Goal: Communication & Community: Answer question/provide support

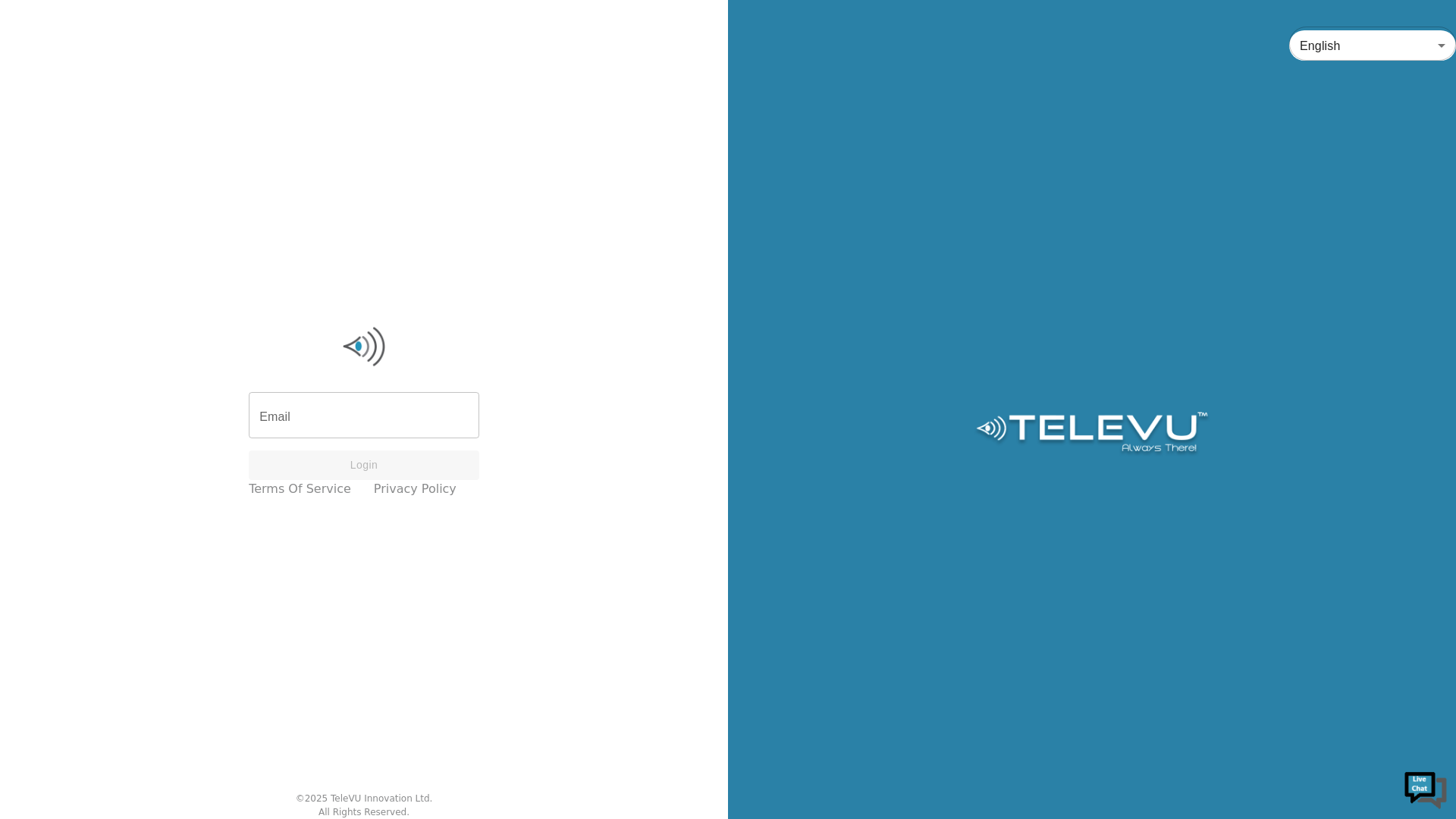
click at [1093, 115] on div "English en ​" at bounding box center [1091, 410] width 728 height 819
click at [379, 422] on input "Email" at bounding box center [364, 417] width 230 height 42
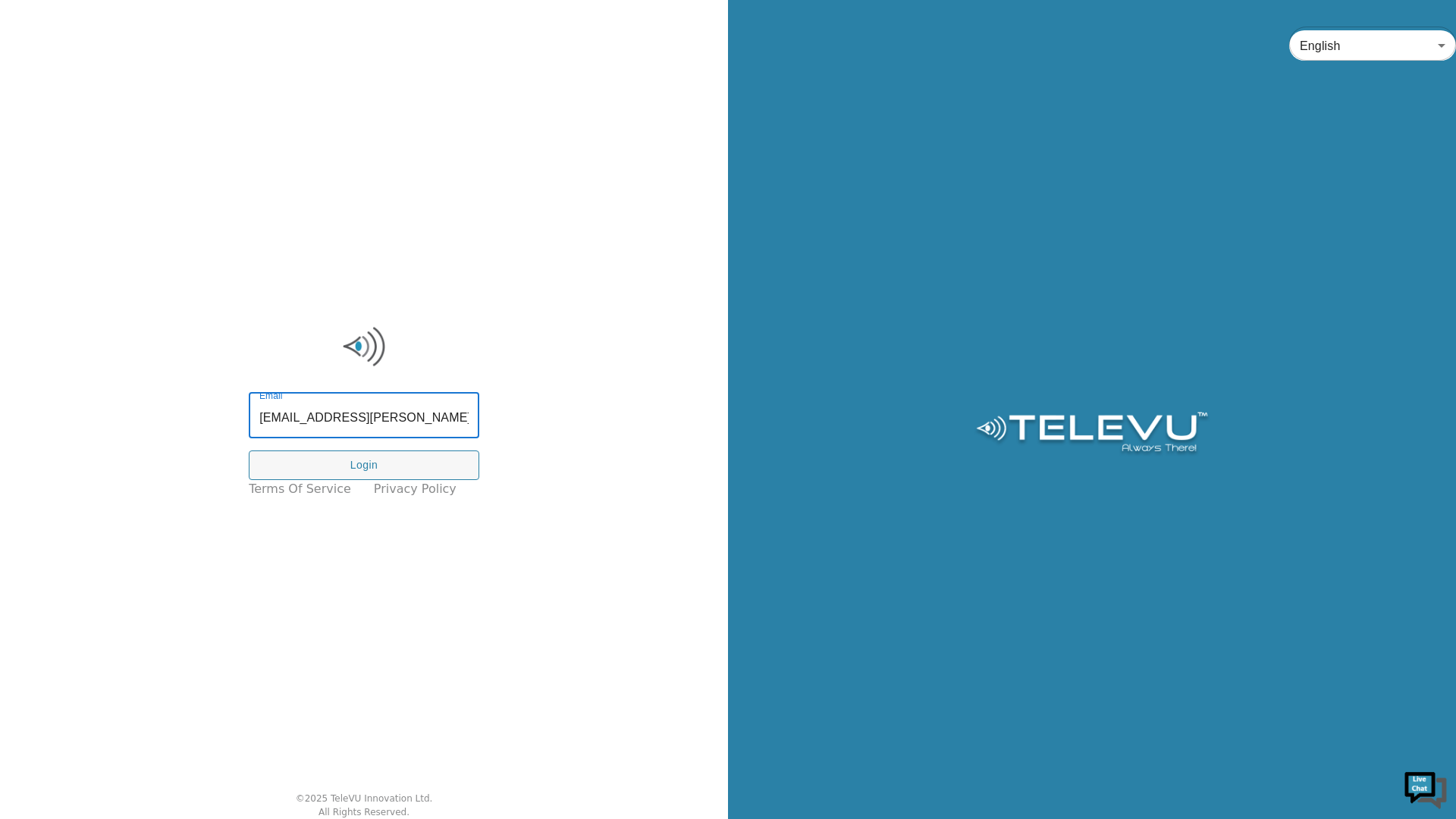
type input "[EMAIL_ADDRESS][PERSON_NAME][DOMAIN_NAME]"
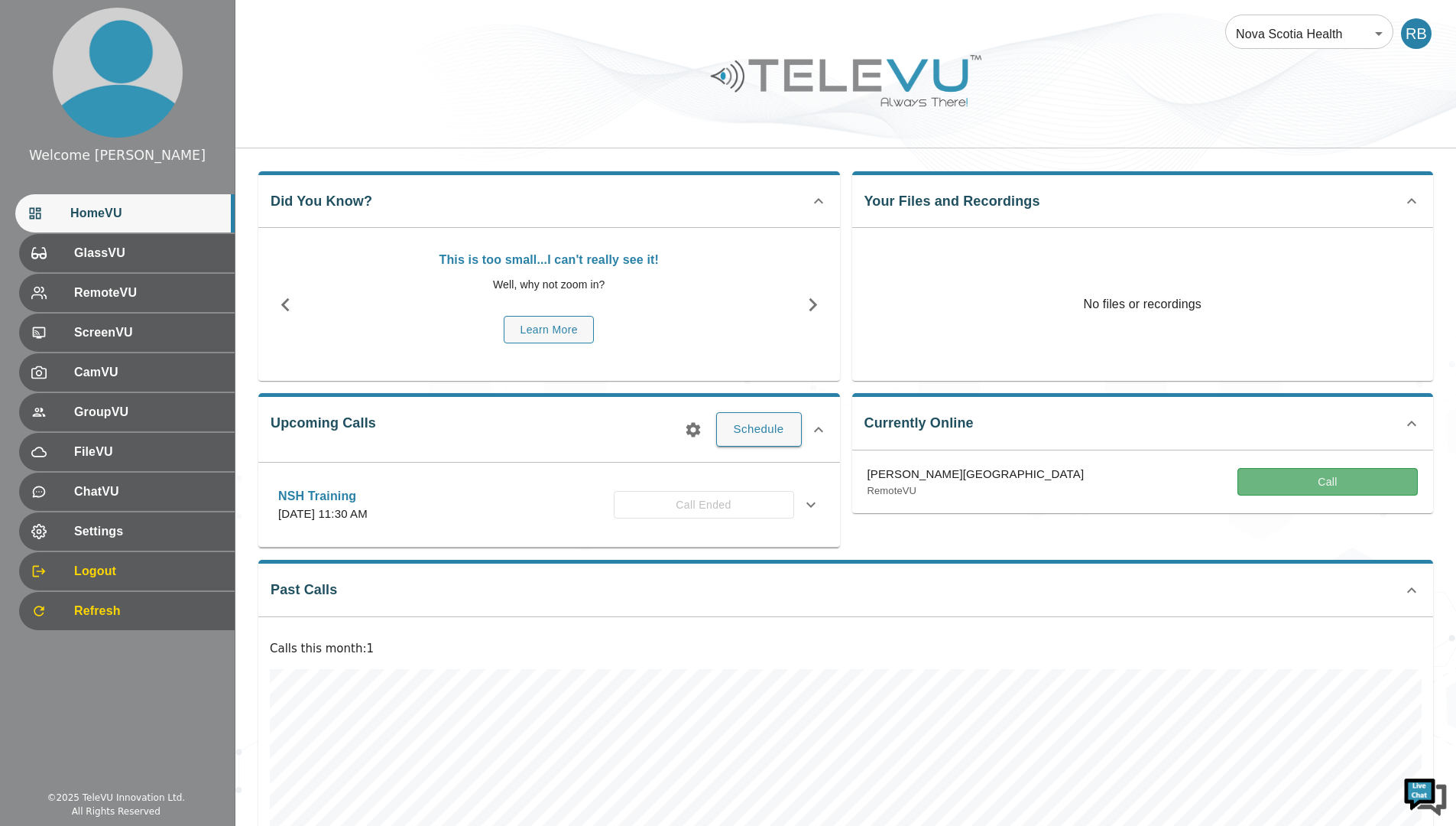
click at [1285, 480] on button "Call" at bounding box center [1328, 482] width 181 height 28
click at [1330, 478] on button "Call" at bounding box center [1328, 482] width 181 height 28
click at [1358, 476] on button "Call" at bounding box center [1328, 482] width 181 height 28
click at [1410, 418] on icon at bounding box center [1412, 424] width 18 height 18
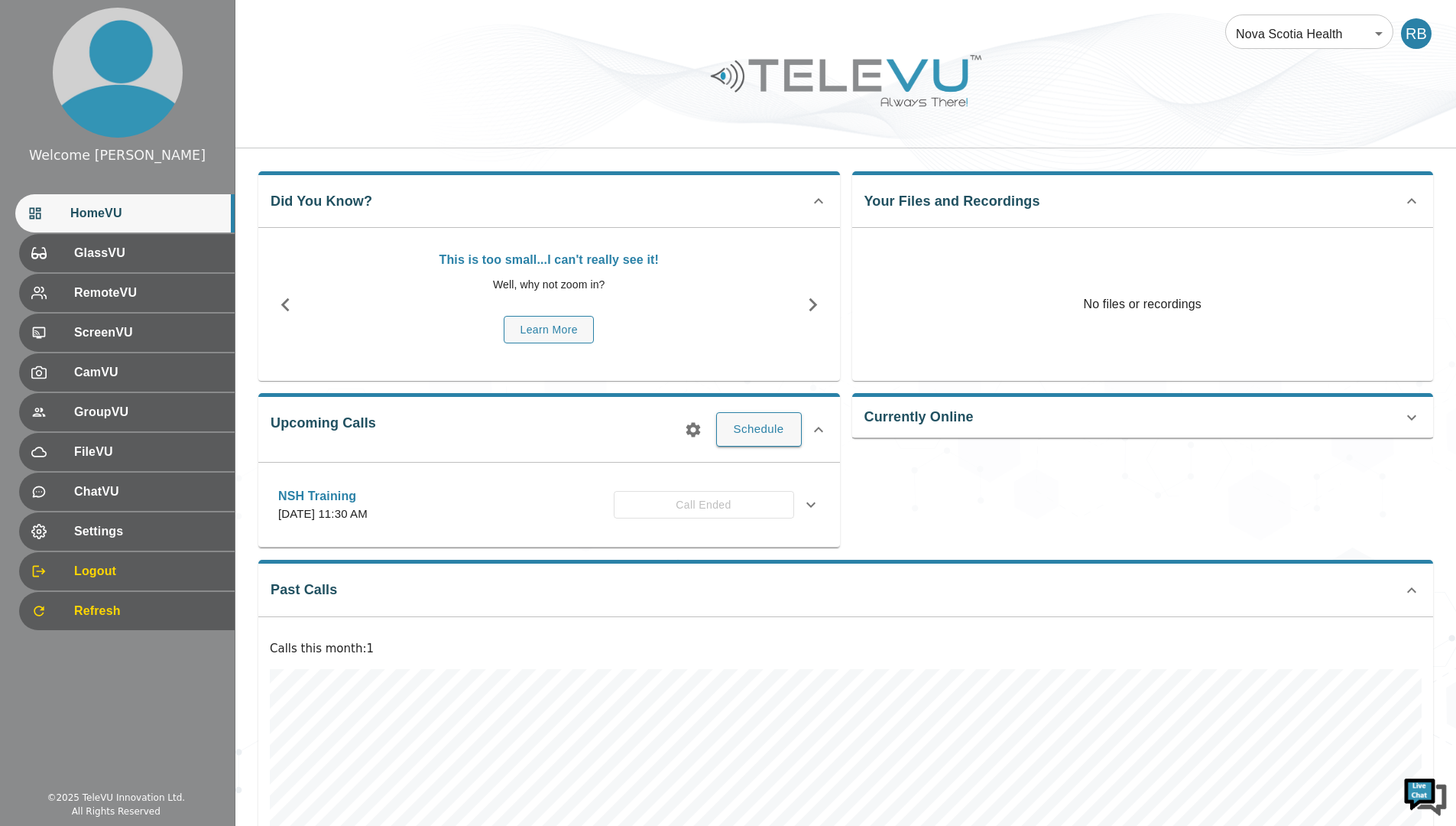
click at [1410, 418] on icon at bounding box center [1412, 418] width 9 height 5
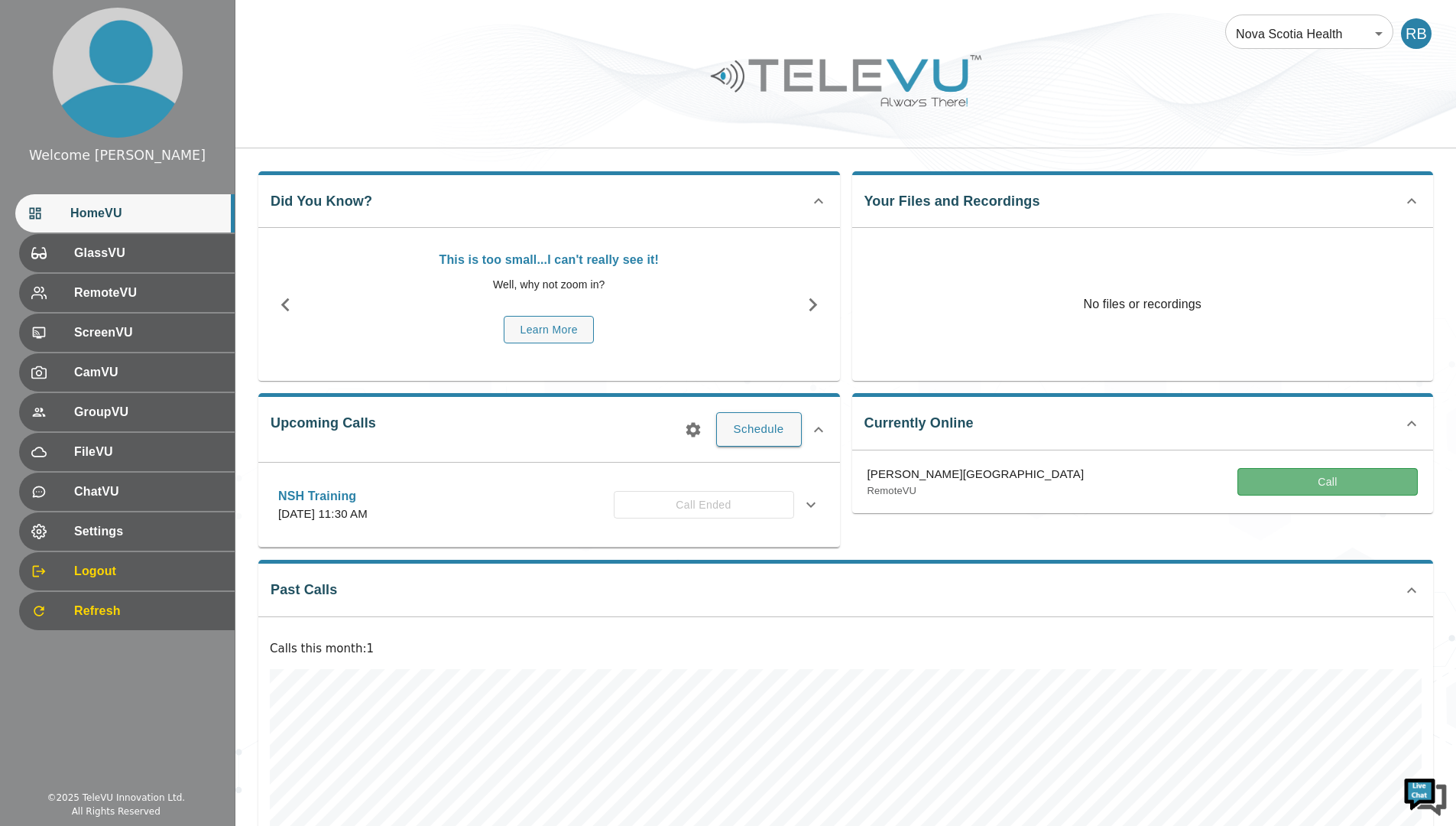
click at [1285, 485] on button "Call" at bounding box center [1328, 482] width 181 height 28
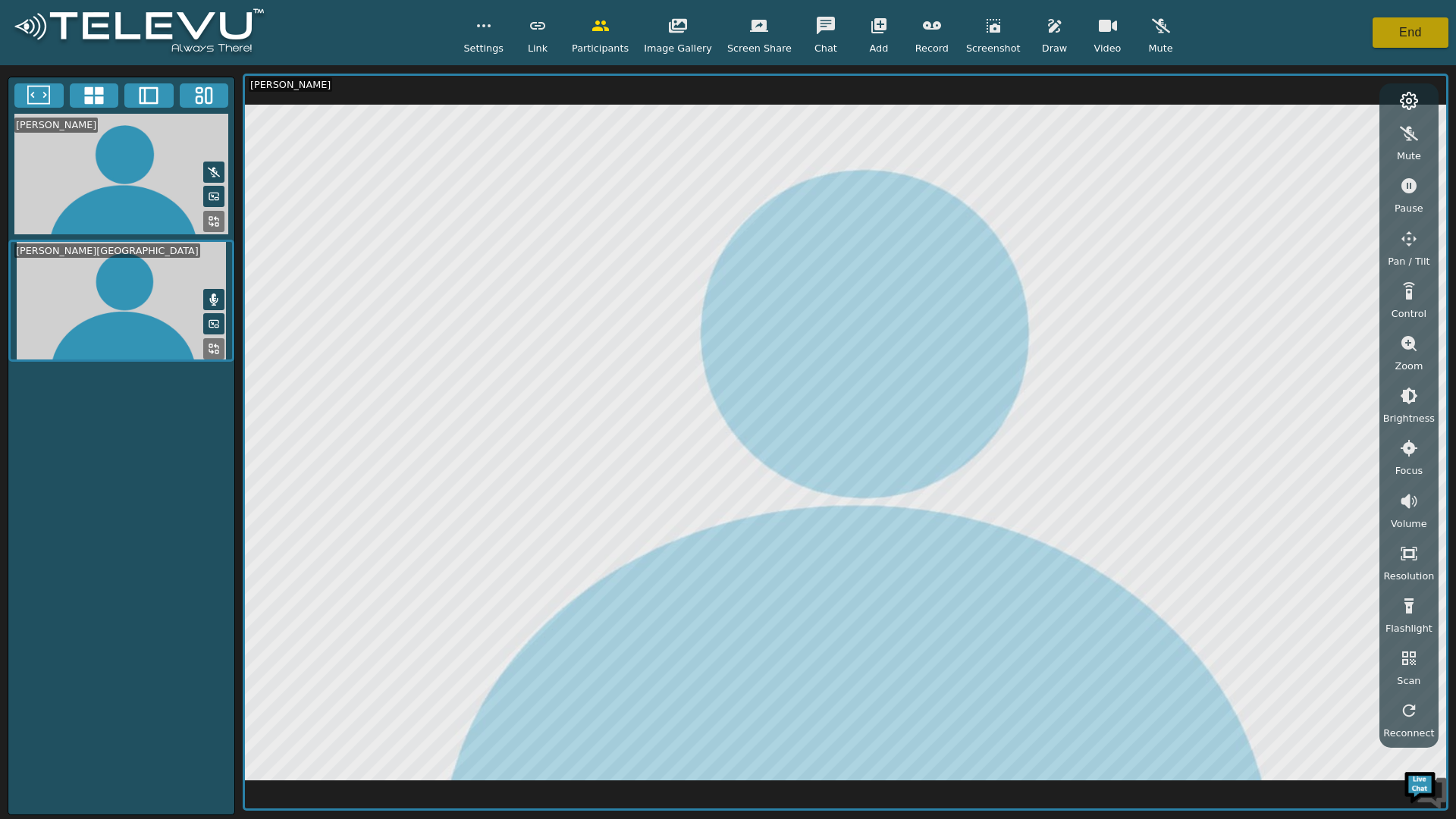
click at [1399, 37] on button "End" at bounding box center [1410, 32] width 76 height 30
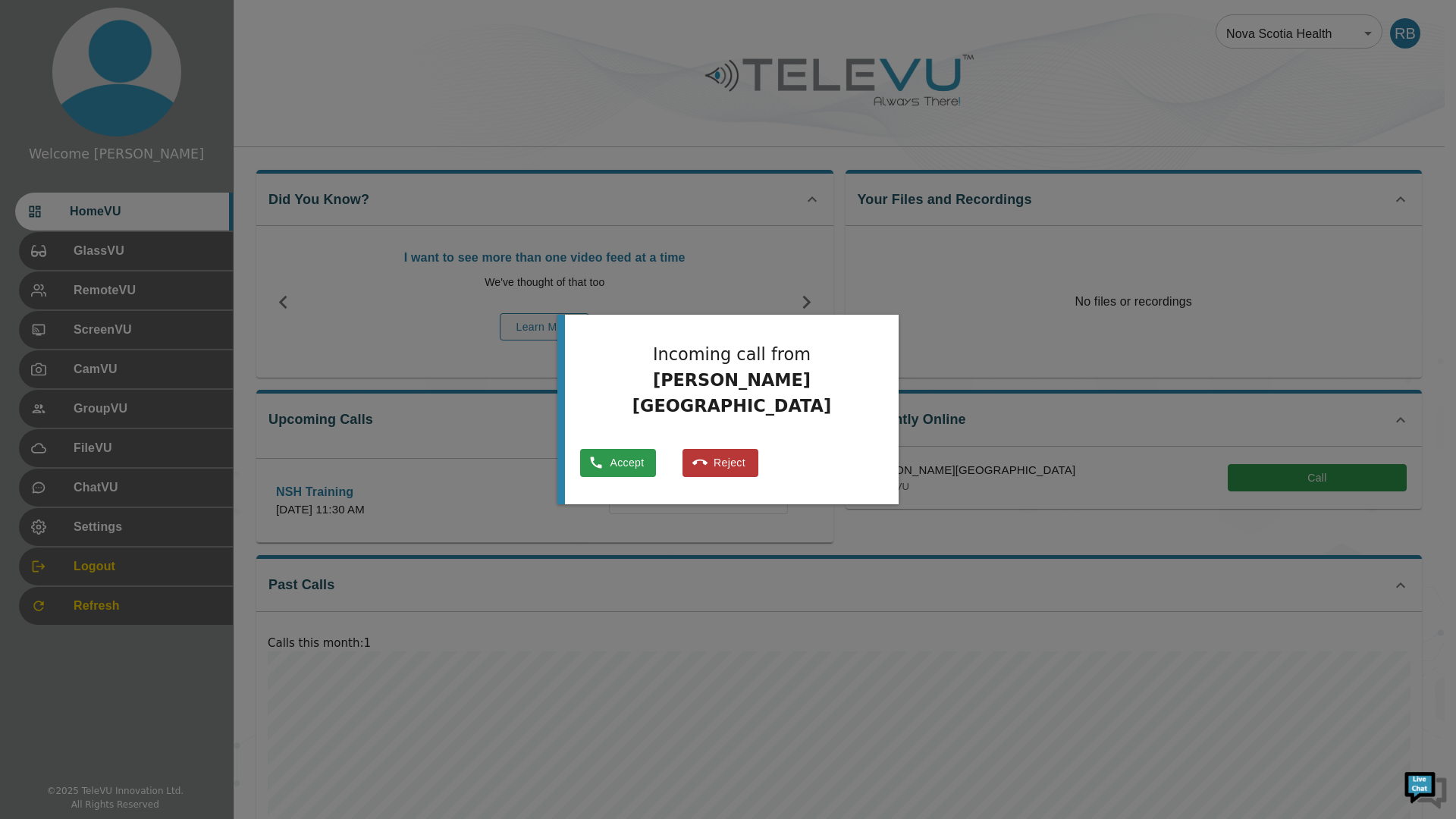
click at [656, 452] on button "Accept" at bounding box center [617, 462] width 76 height 28
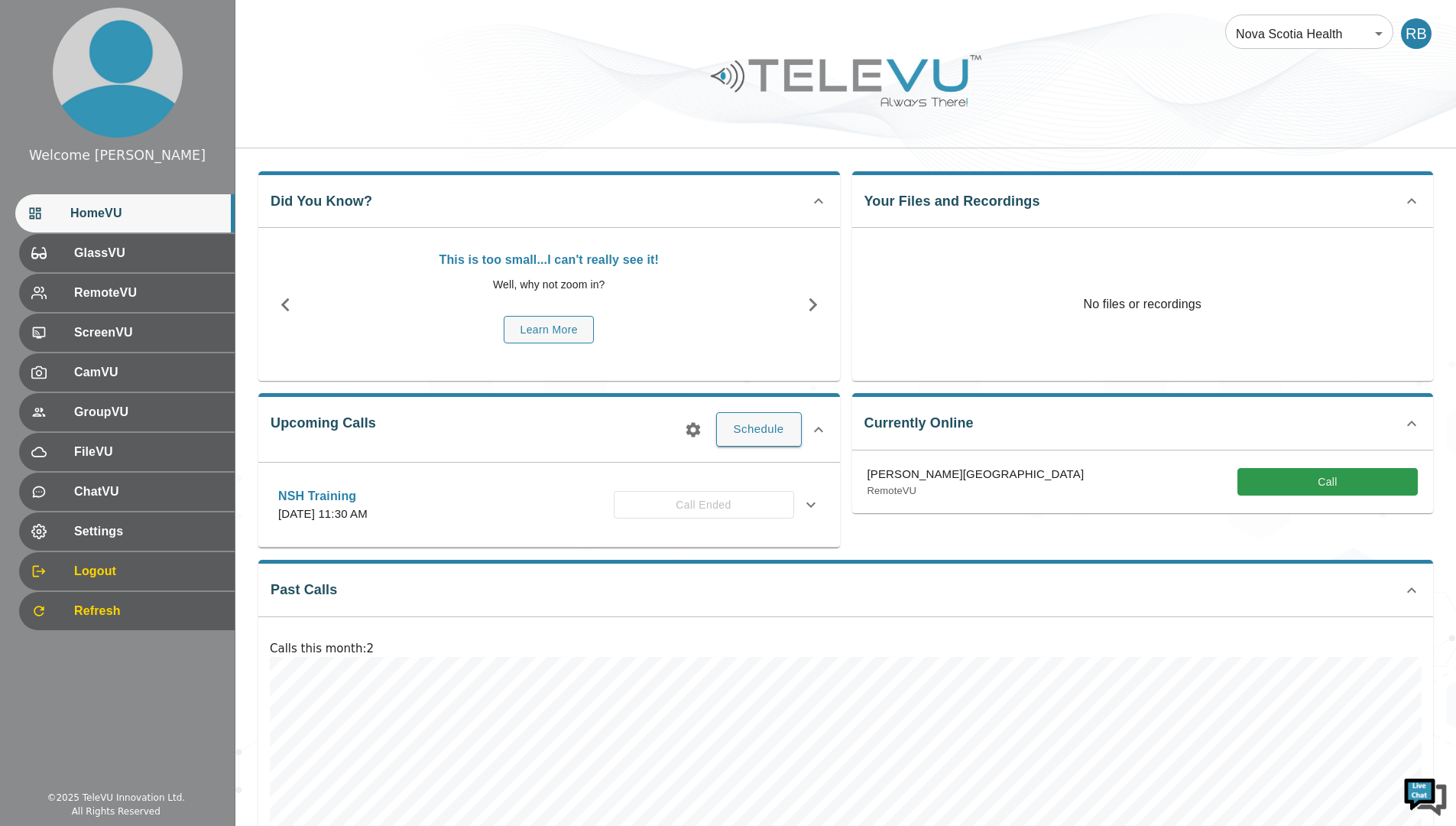
click at [1416, 29] on div "RB" at bounding box center [1416, 33] width 31 height 31
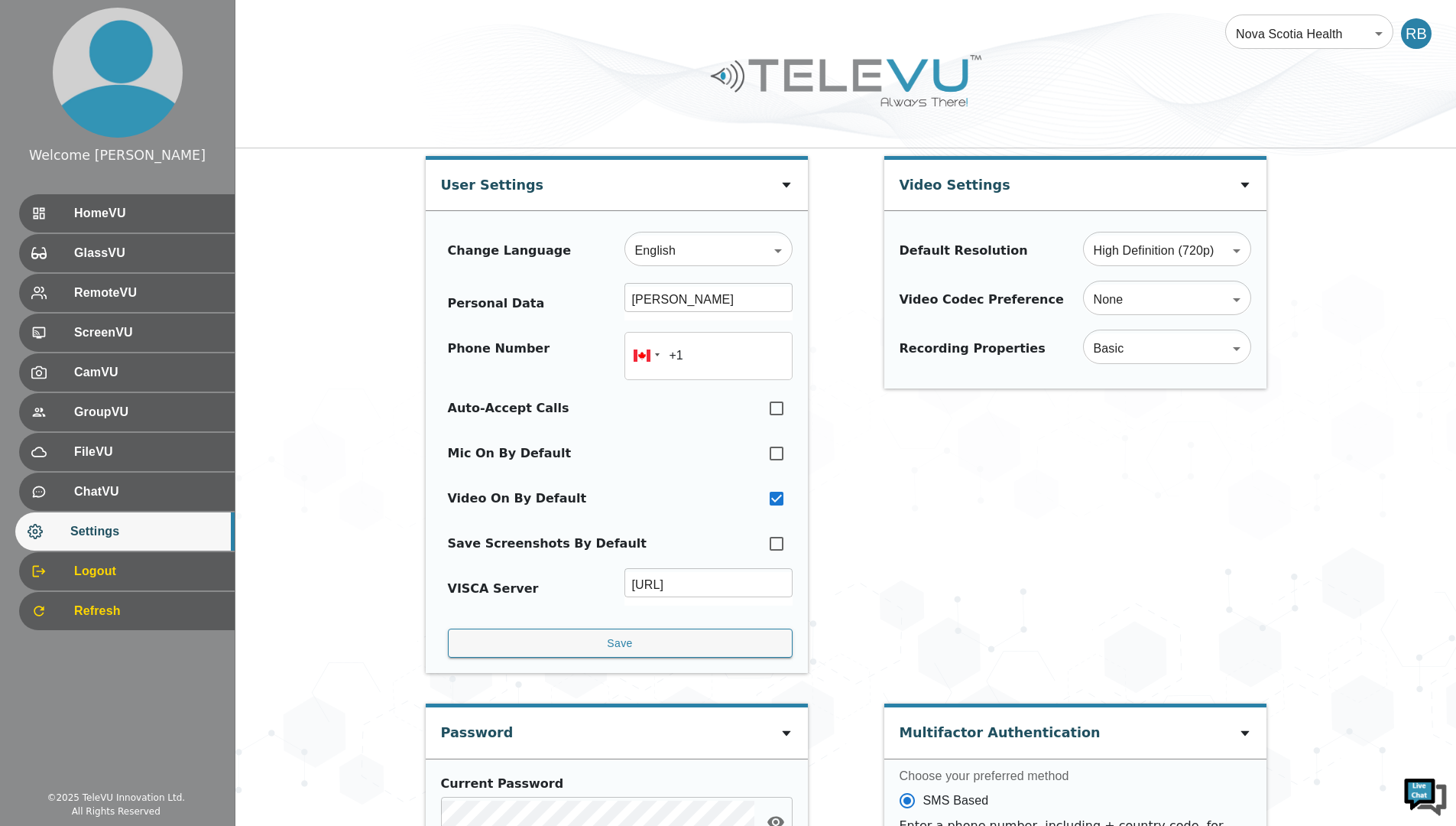
click at [159, 564] on span "Logout" at bounding box center [148, 571] width 148 height 18
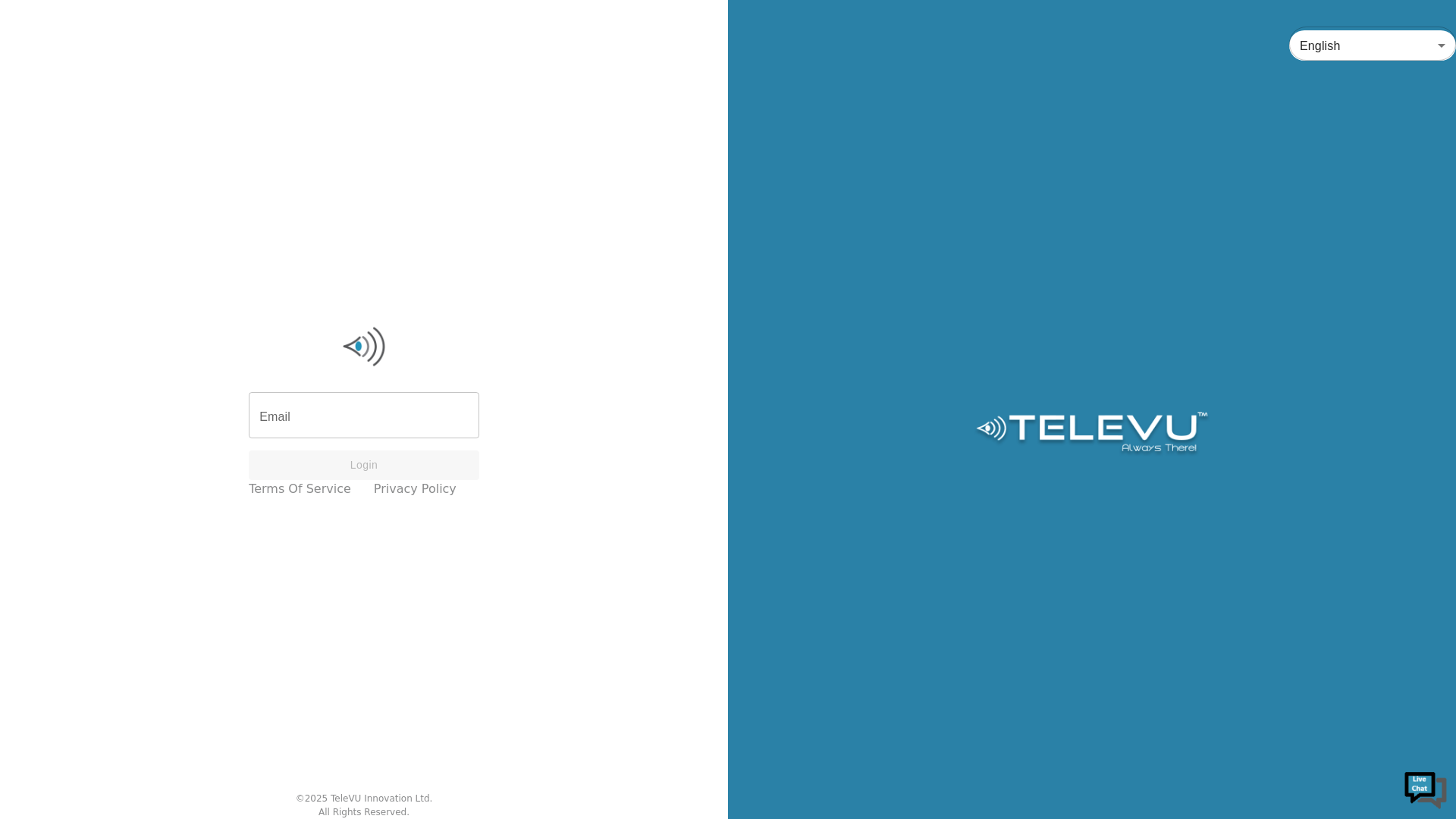
click at [418, 425] on input "Email" at bounding box center [364, 417] width 230 height 42
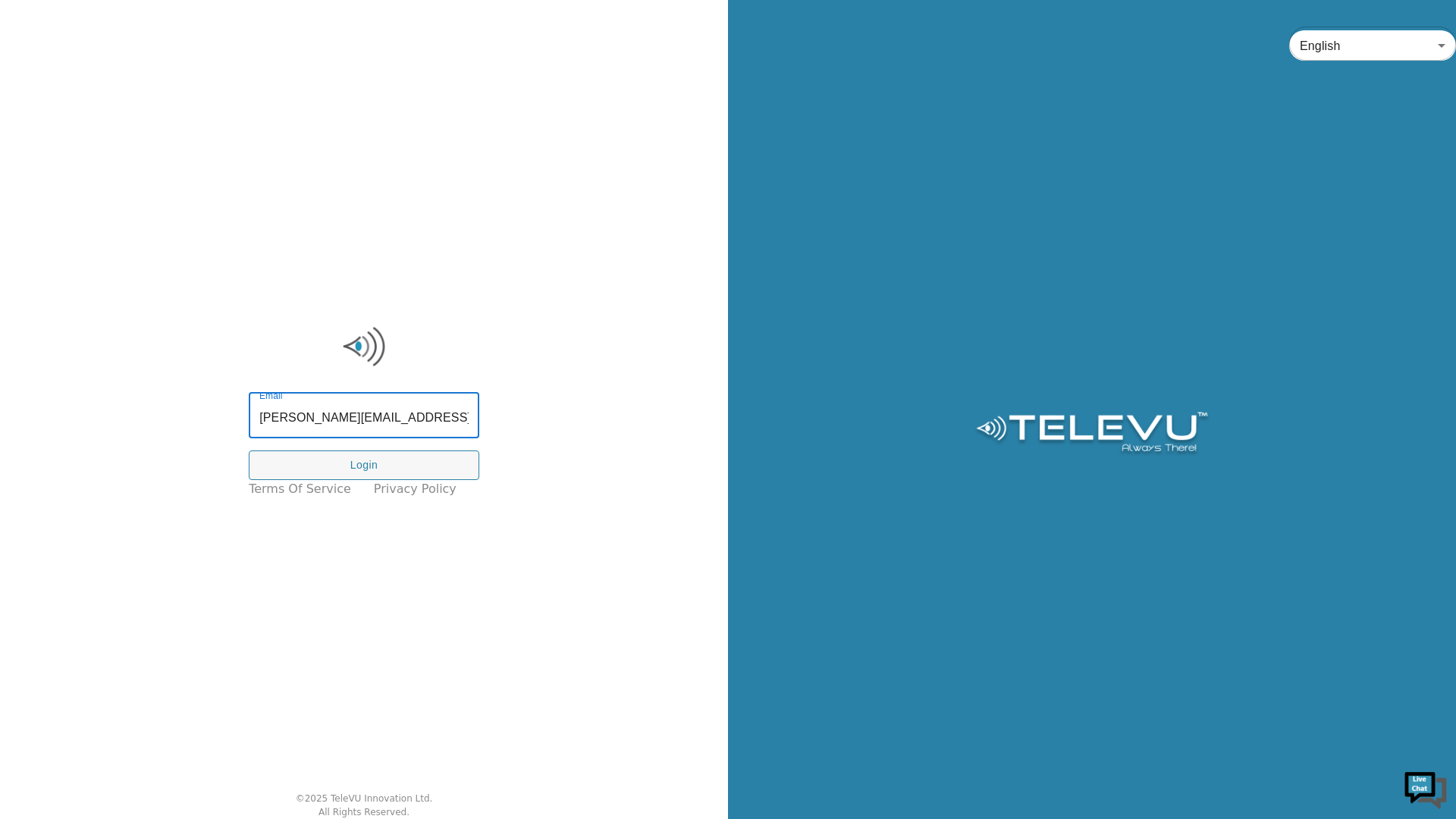
type input "richard.spence@nshealth.ca"
click at [318, 466] on button "Login" at bounding box center [364, 465] width 230 height 30
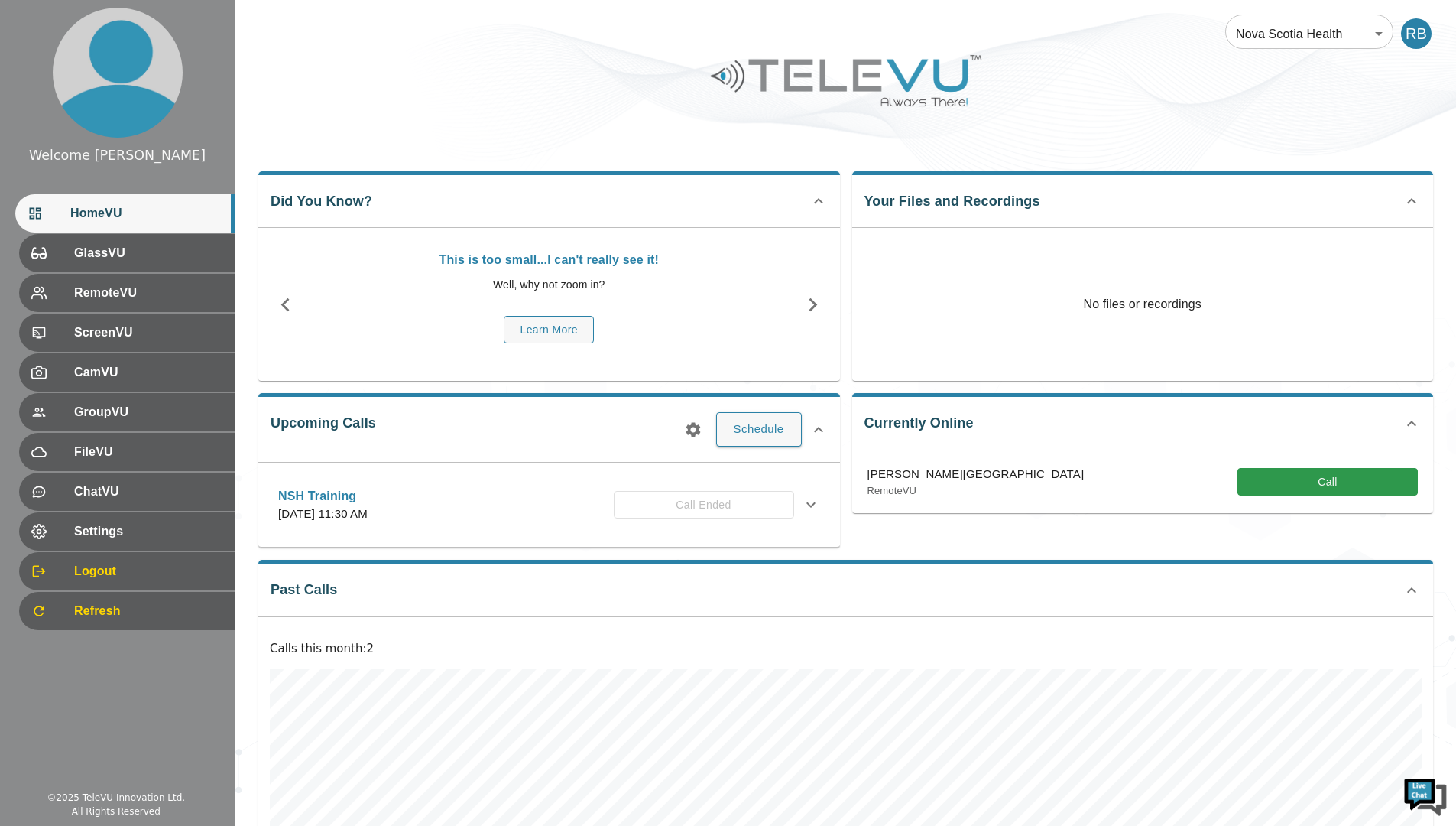
click at [1416, 39] on div "RB" at bounding box center [1416, 33] width 31 height 31
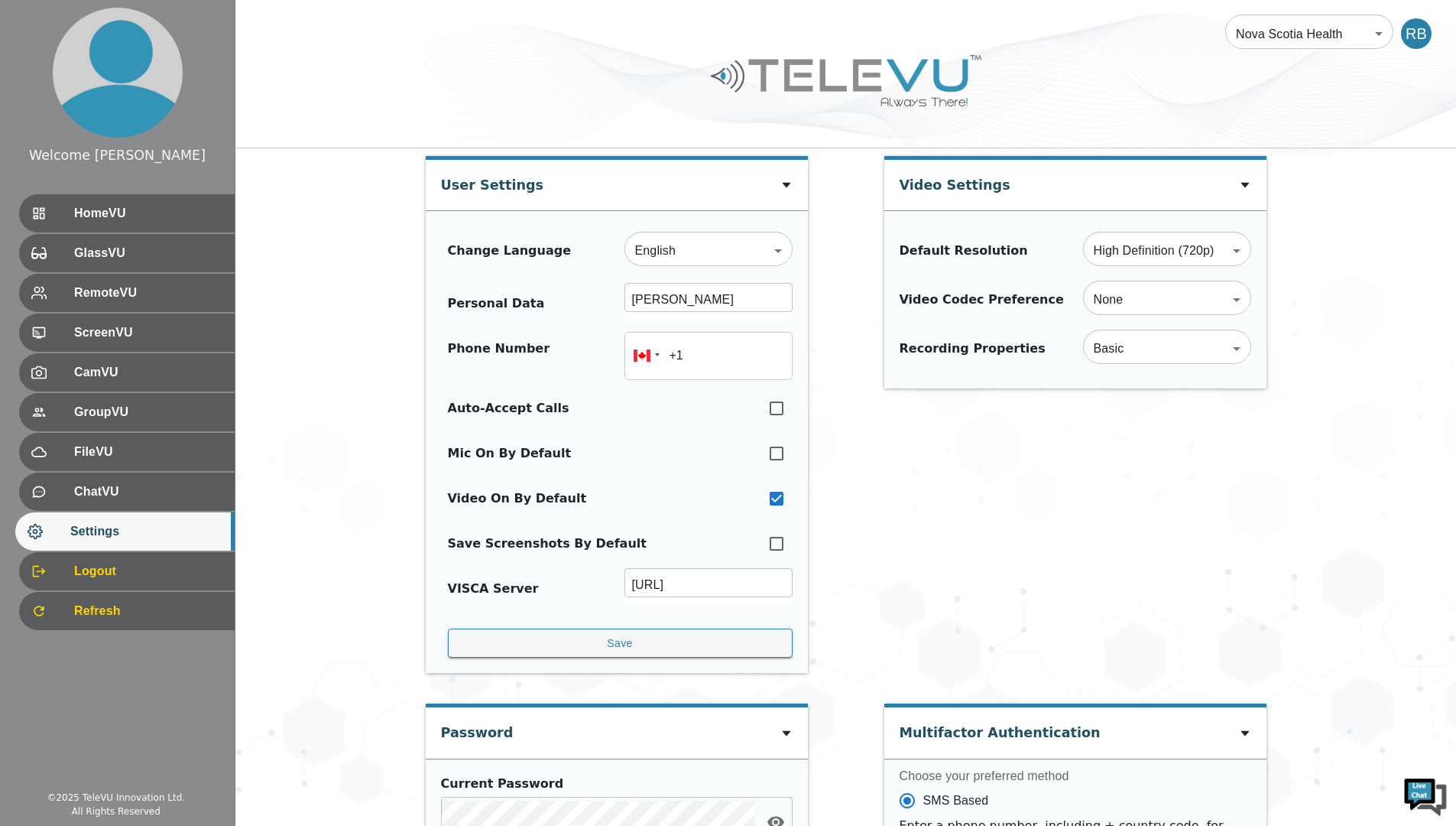
click at [105, 566] on span "Logout" at bounding box center [148, 571] width 148 height 18
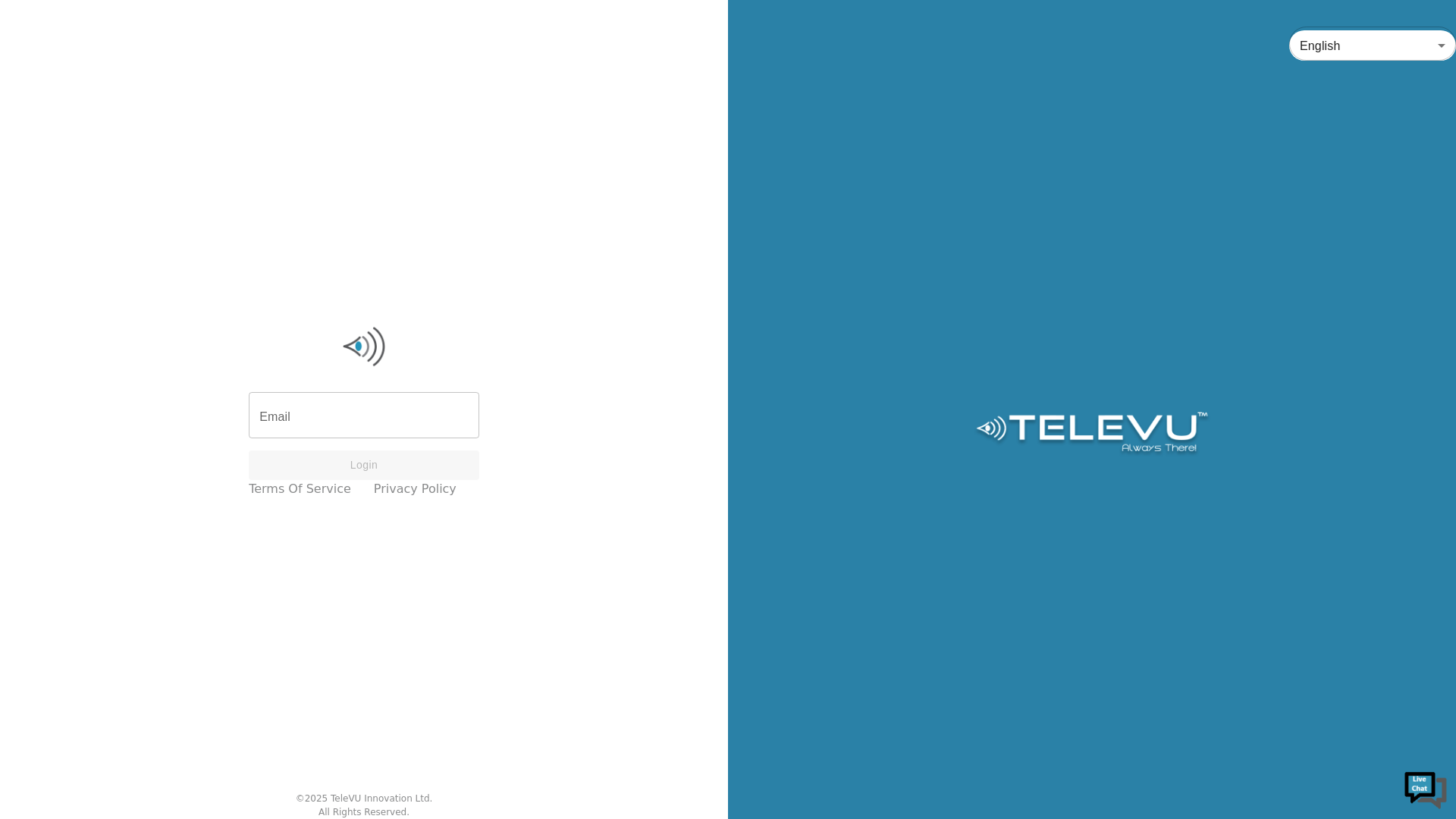
drag, startPoint x: 1224, startPoint y: 26, endPoint x: 1236, endPoint y: 141, distance: 115.6
click at [1236, 141] on div "English en ​" at bounding box center [1091, 410] width 728 height 819
